Goal: Information Seeking & Learning: Learn about a topic

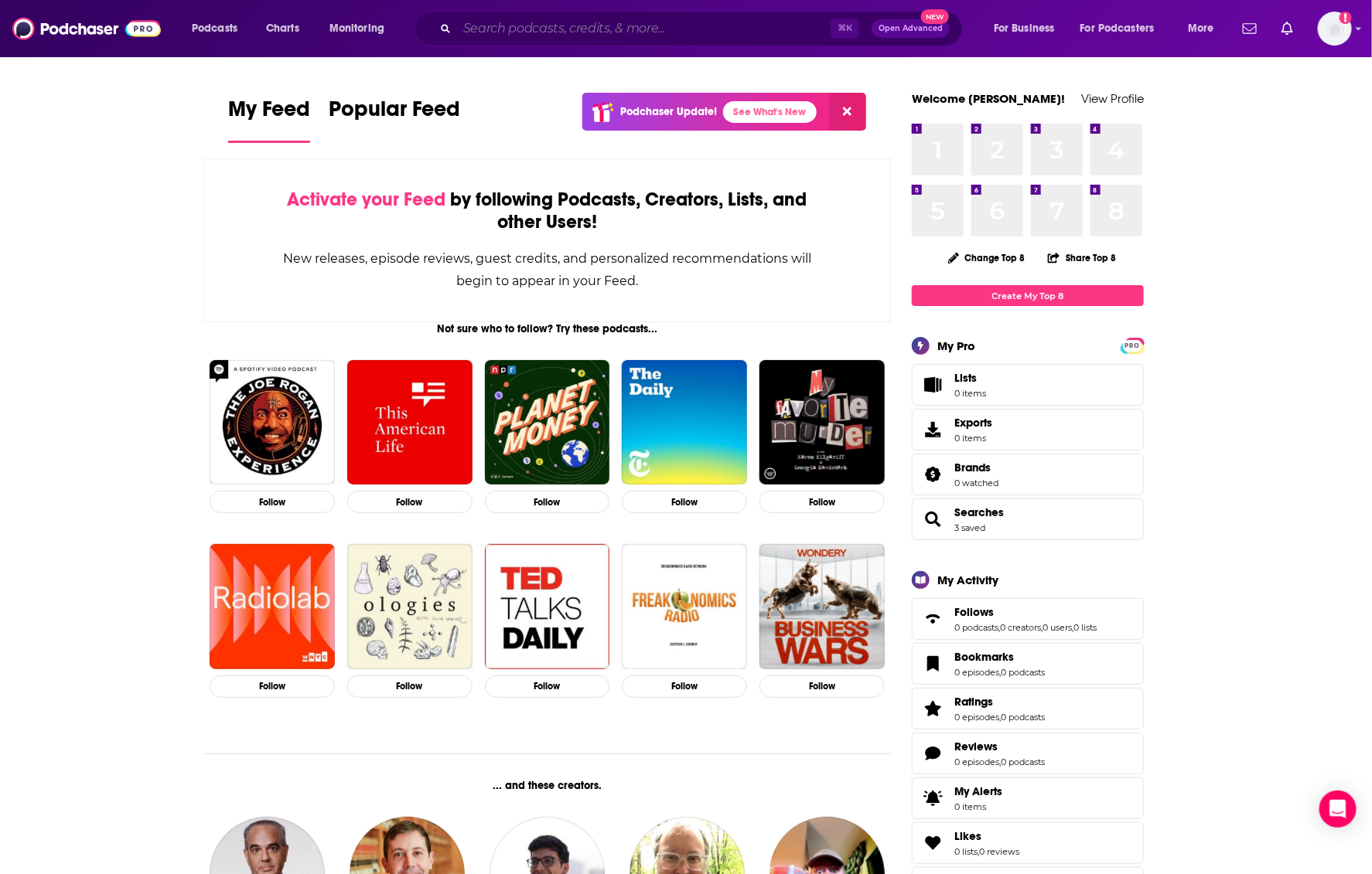
click at [606, 36] on input "Search podcasts, credits, & more..." at bounding box center [644, 28] width 374 height 25
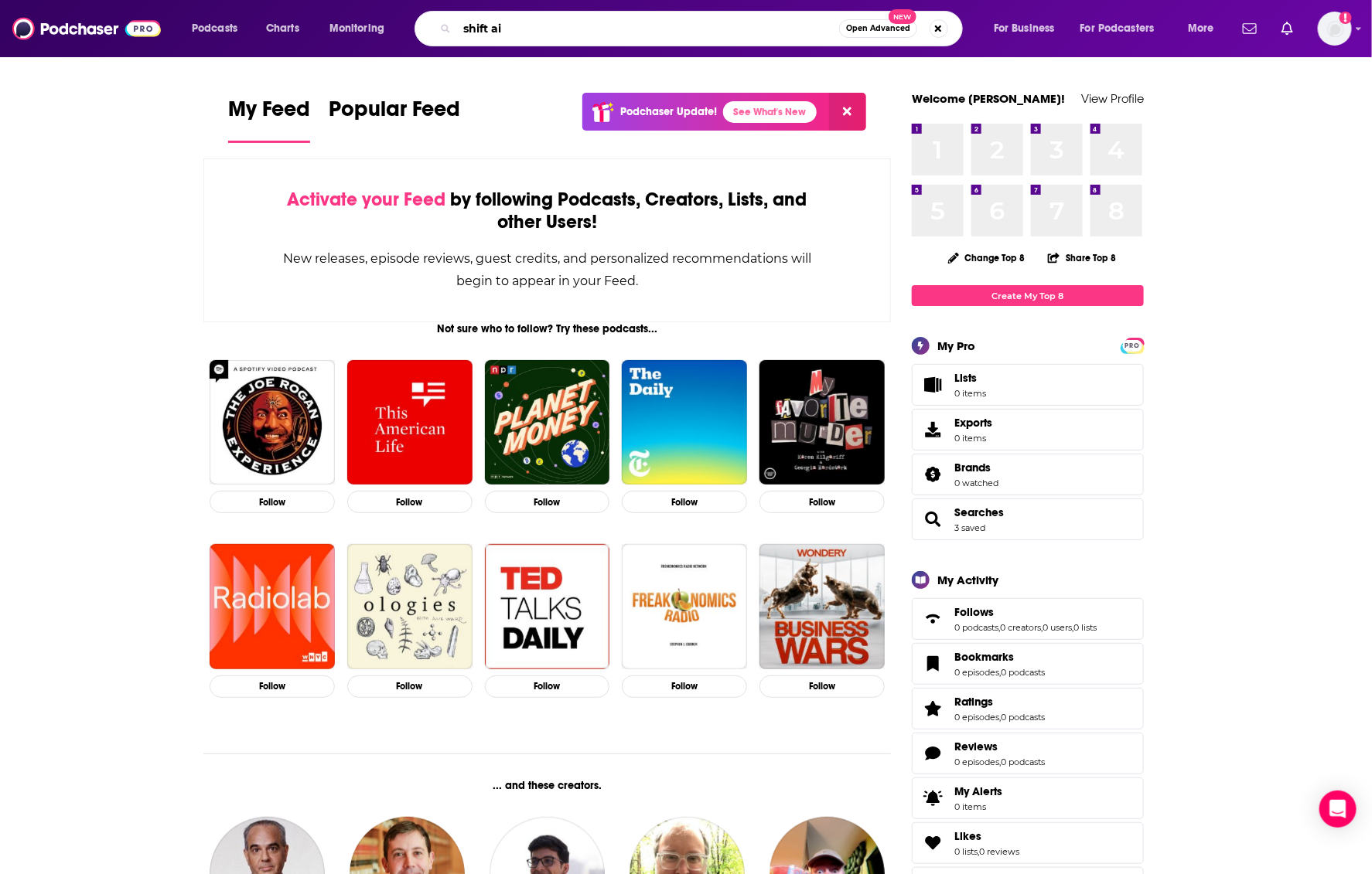
type input "shift ai"
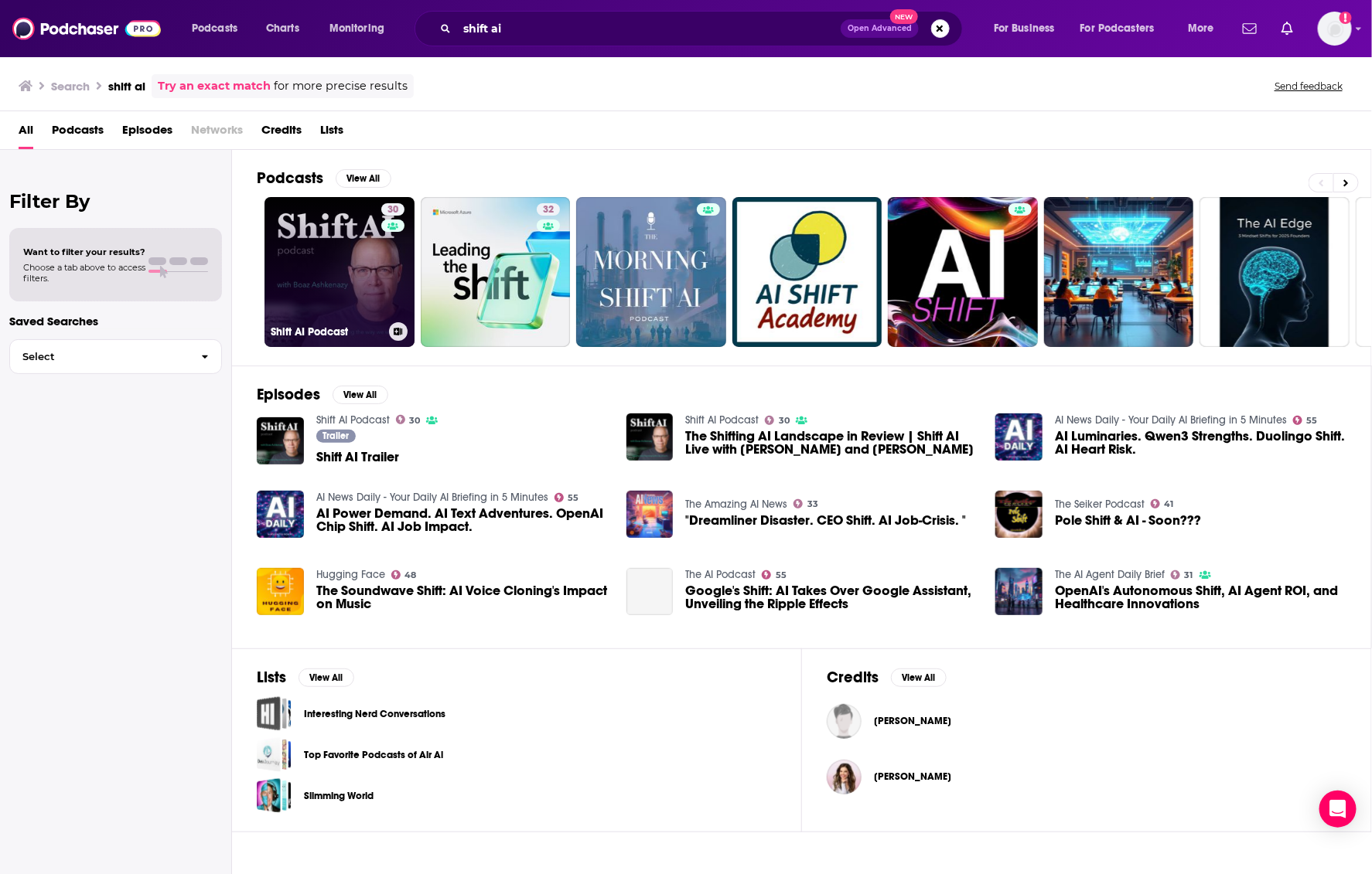
click at [368, 294] on link "30 Shift AI Podcast" at bounding box center [340, 272] width 150 height 150
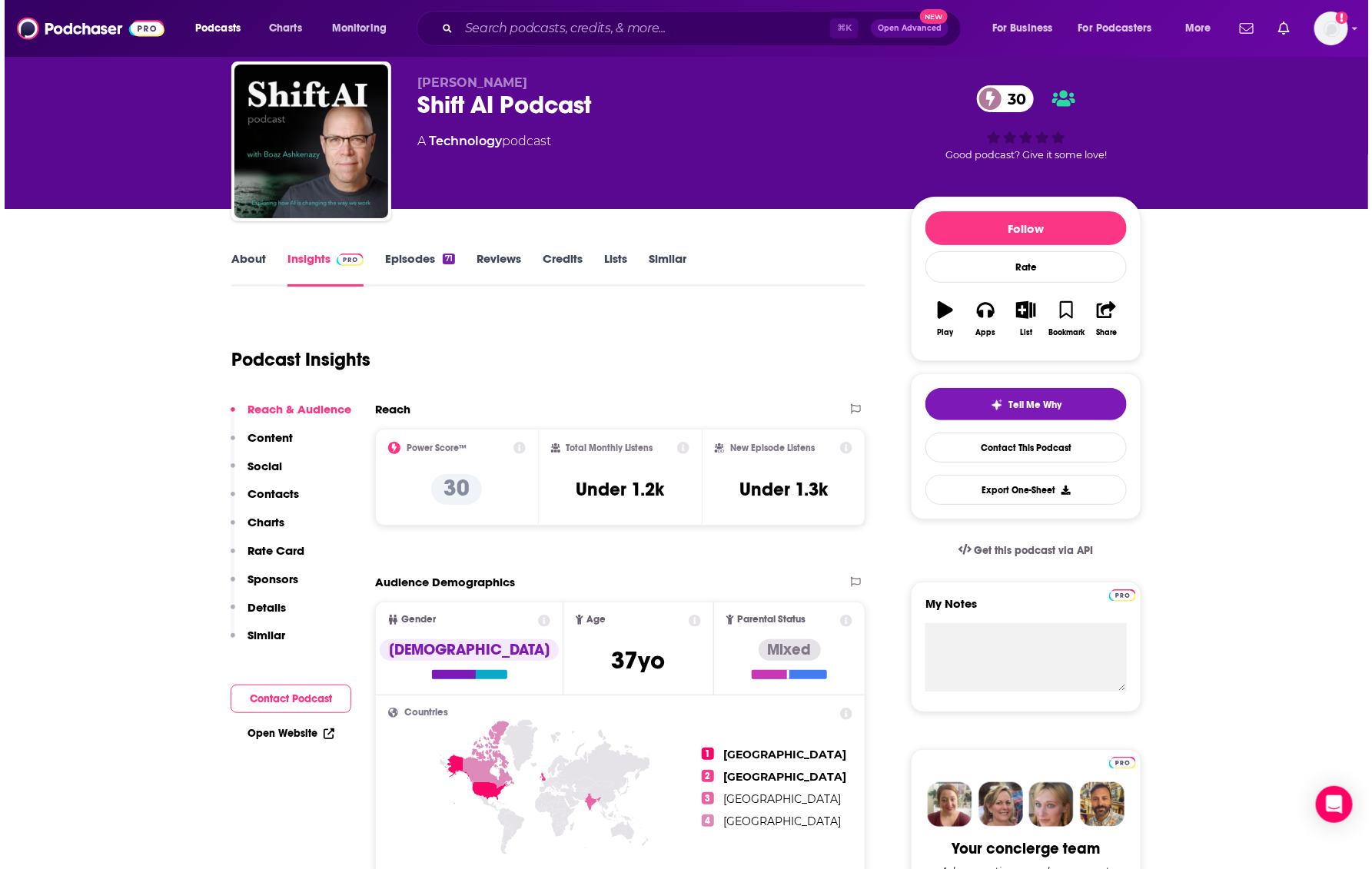
scroll to position [45, 0]
